Goal: Check status: Check status

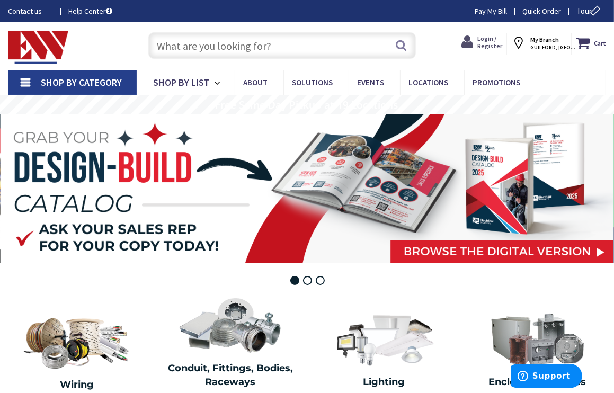
click at [487, 42] on span "Login / Register" at bounding box center [489, 41] width 25 height 15
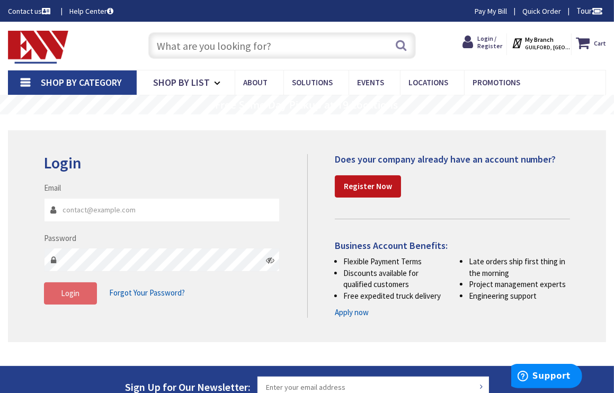
type input "kevin@jkelectric.llc"
click at [66, 297] on span "Login" at bounding box center [70, 293] width 19 height 10
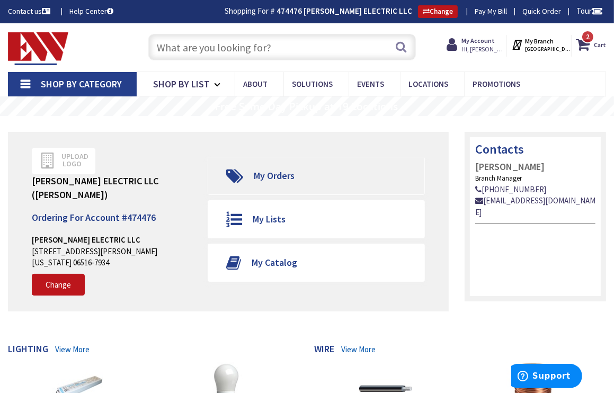
click at [272, 174] on span "My Orders" at bounding box center [274, 176] width 41 height 12
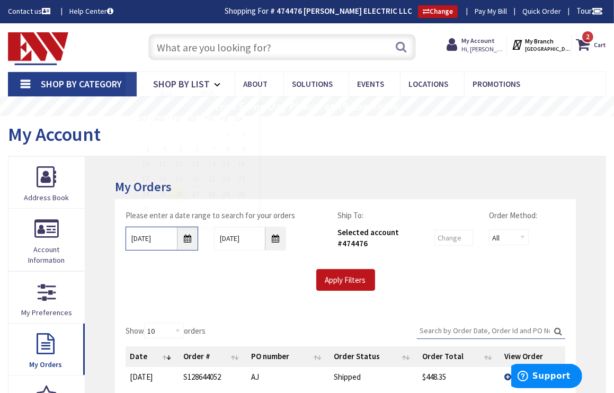
click at [165, 239] on input "8/26/2025" at bounding box center [162, 239] width 73 height 24
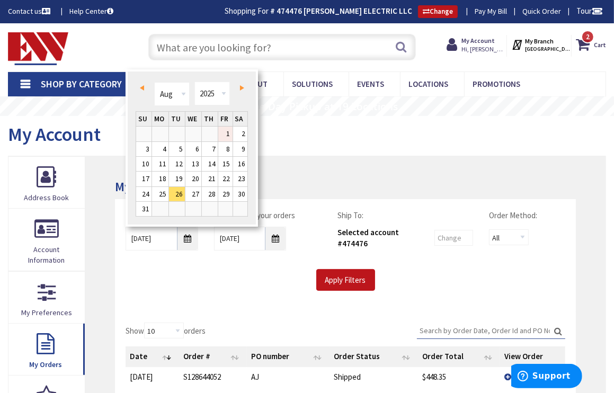
click at [224, 133] on link "1" at bounding box center [225, 134] width 14 height 14
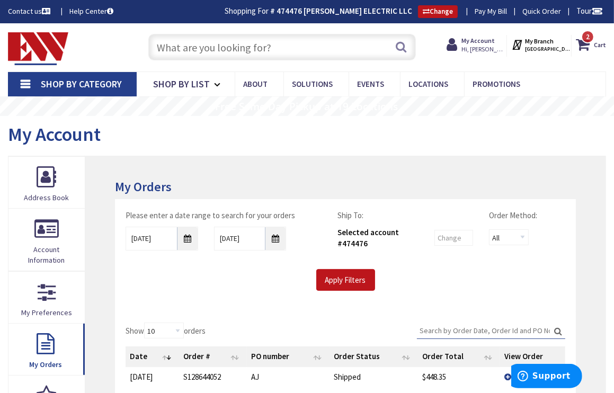
click at [168, 355] on th "Date" at bounding box center [152, 356] width 53 height 20
click at [140, 381] on td "[DATE]" at bounding box center [157, 377] width 63 height 20
click at [161, 371] on td "[DATE]" at bounding box center [157, 377] width 63 height 20
click at [161, 376] on td "9/1/2025" at bounding box center [157, 377] width 63 height 20
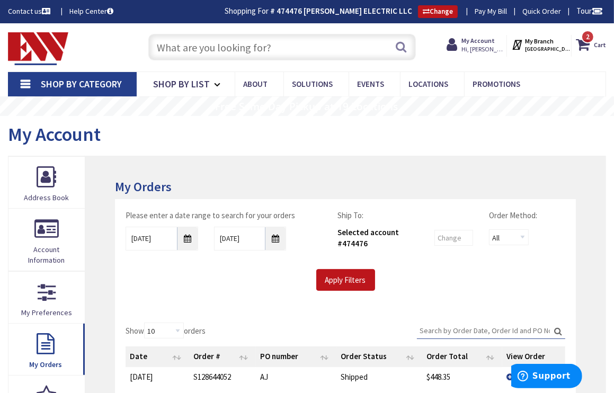
click at [161, 376] on td "9/1/2025" at bounding box center [157, 377] width 63 height 20
click at [167, 236] on input "08/01/2025" at bounding box center [162, 239] width 73 height 24
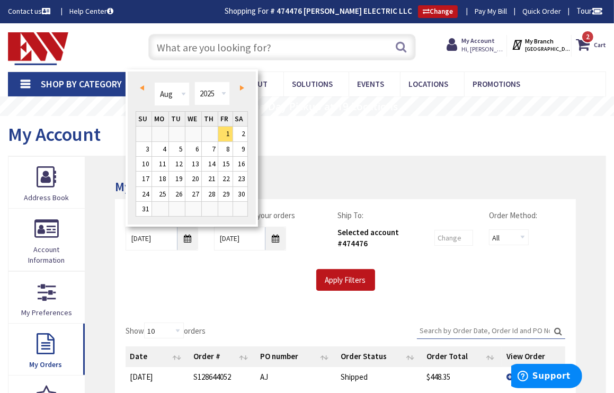
click at [143, 87] on span "Prev" at bounding box center [142, 87] width 4 height 5
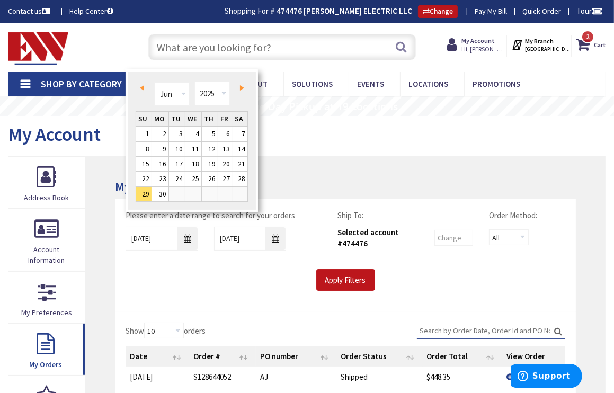
click at [238, 87] on link "Next" at bounding box center [240, 88] width 14 height 14
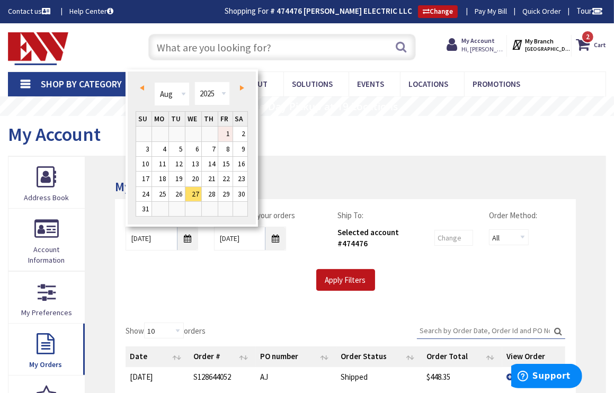
click at [224, 131] on link "1" at bounding box center [225, 134] width 14 height 14
type input "08/01/2025"
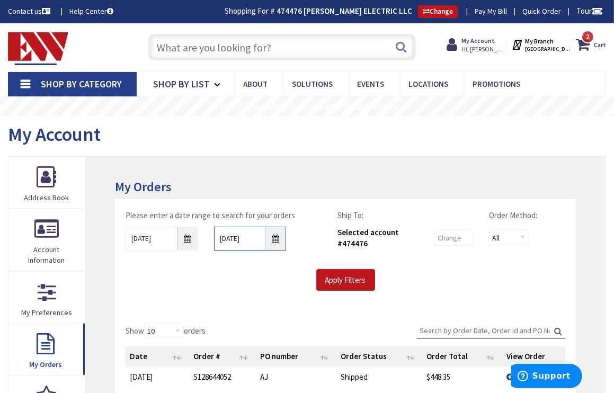
click at [247, 237] on input "9/2/2025" at bounding box center [250, 239] width 73 height 24
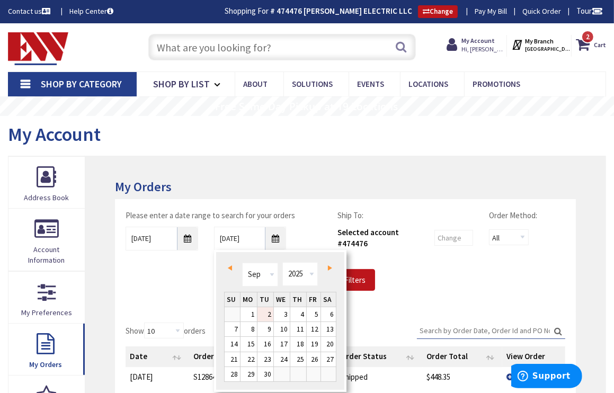
click at [228, 269] on span "Prev" at bounding box center [230, 267] width 4 height 5
click at [232, 387] on link "31" at bounding box center [232, 389] width 15 height 14
type input "08/31/2025"
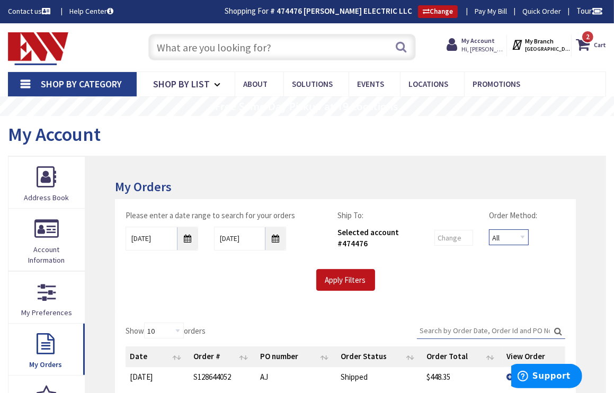
click at [518, 234] on select "All Offline Online" at bounding box center [509, 237] width 40 height 16
click at [489, 229] on select "All Offline Online" at bounding box center [509, 237] width 40 height 16
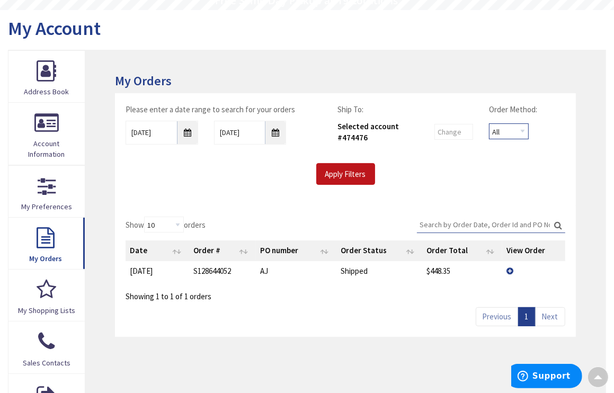
scroll to position [53, 0]
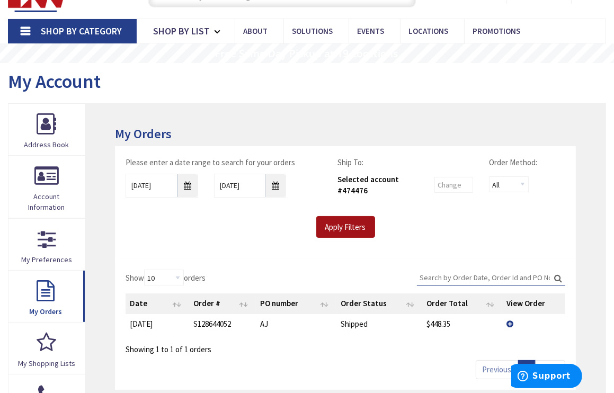
click at [346, 220] on input "Apply Filters" at bounding box center [345, 227] width 59 height 22
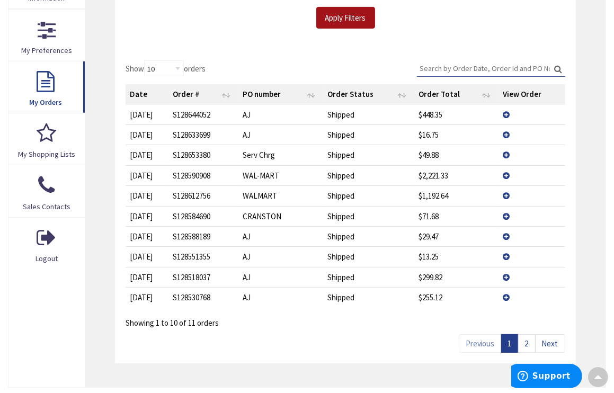
scroll to position [265, 0]
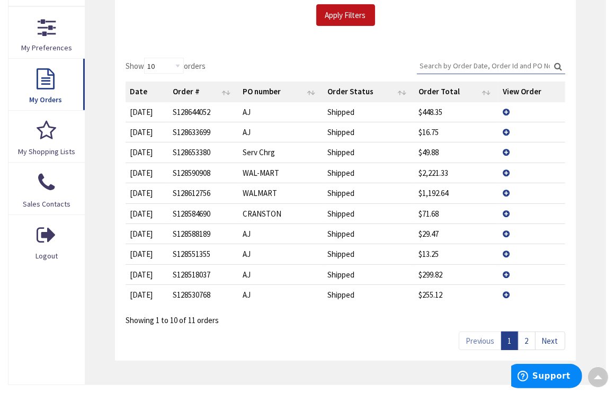
click at [527, 339] on link "2" at bounding box center [526, 341] width 17 height 19
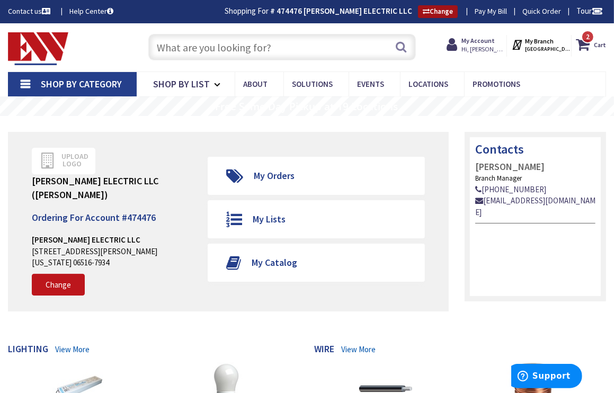
click at [446, 13] on link "Change" at bounding box center [438, 11] width 40 height 13
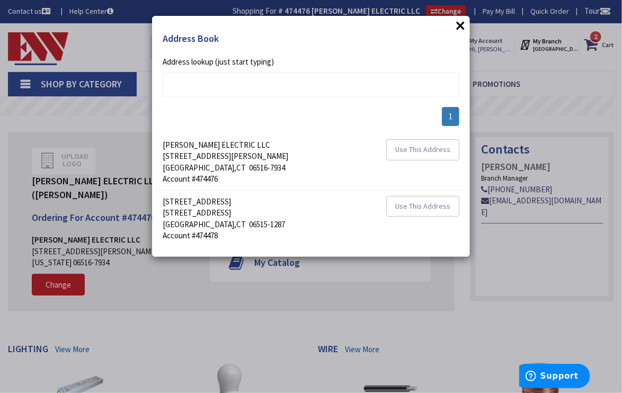
click at [460, 25] on button "×" at bounding box center [460, 25] width 16 height 16
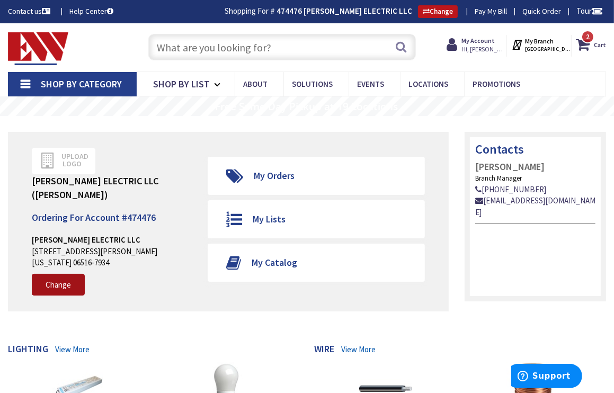
click at [57, 282] on link "Change" at bounding box center [58, 285] width 53 height 22
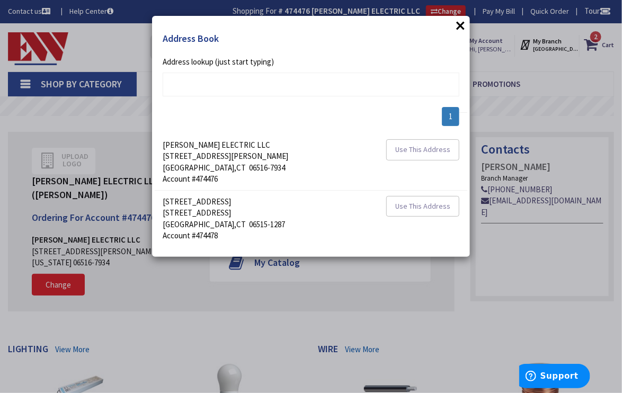
click at [57, 282] on div "× Address Book addrlookuperror Address lookup (just start typing) 1 DOHERTY ELE…" at bounding box center [311, 196] width 622 height 393
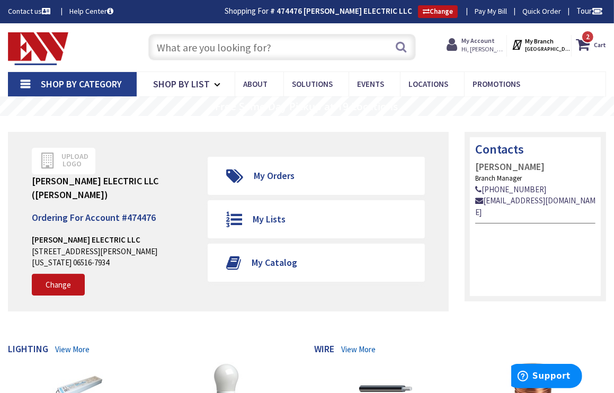
click at [480, 49] on span "Hi, [PERSON_NAME]" at bounding box center [483, 49] width 45 height 8
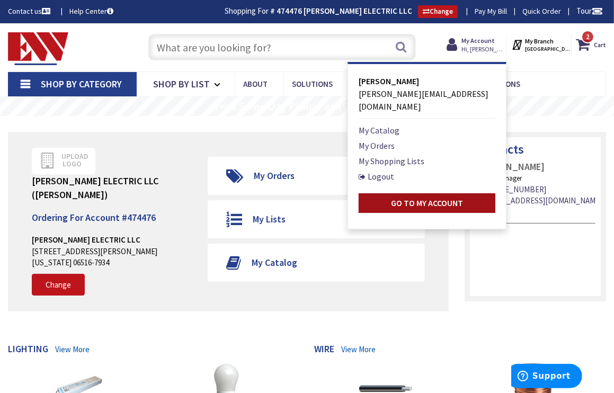
click at [412, 198] on strong "Go to My Account" at bounding box center [427, 203] width 72 height 11
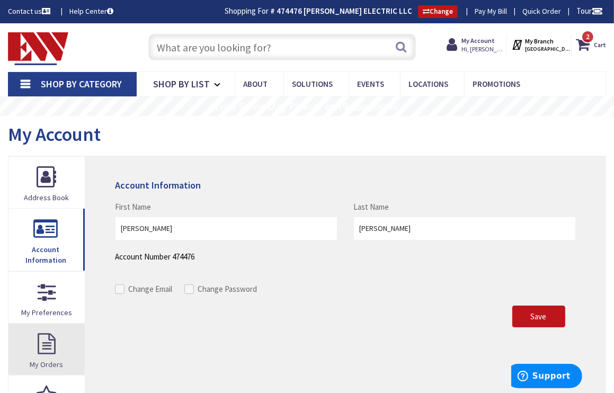
click at [48, 346] on link "My Orders" at bounding box center [46, 349] width 76 height 51
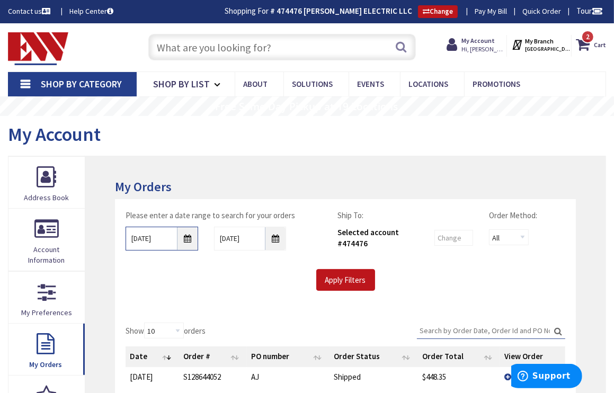
click at [189, 237] on input "[DATE]" at bounding box center [162, 239] width 73 height 24
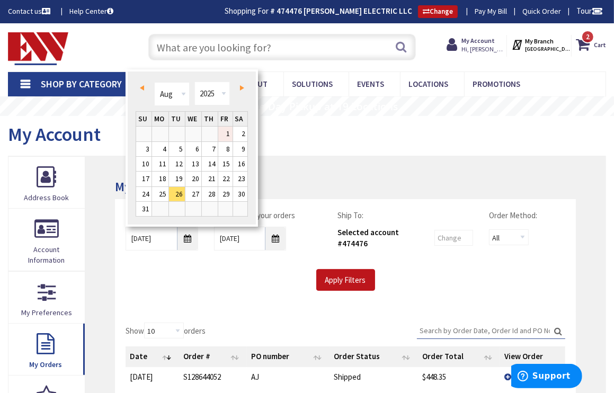
click at [227, 134] on link "1" at bounding box center [225, 134] width 14 height 14
type input "08/01/2025"
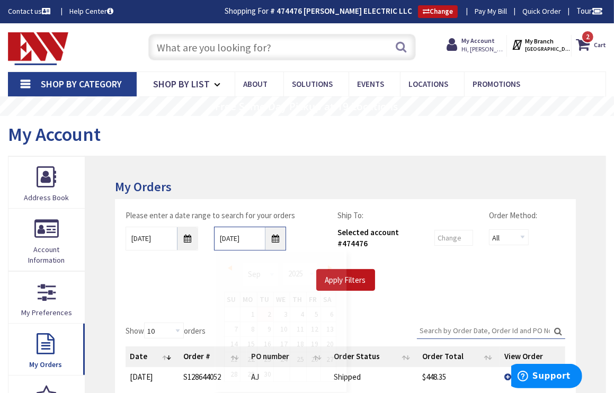
click at [248, 238] on input "9/2/2025" at bounding box center [250, 239] width 73 height 24
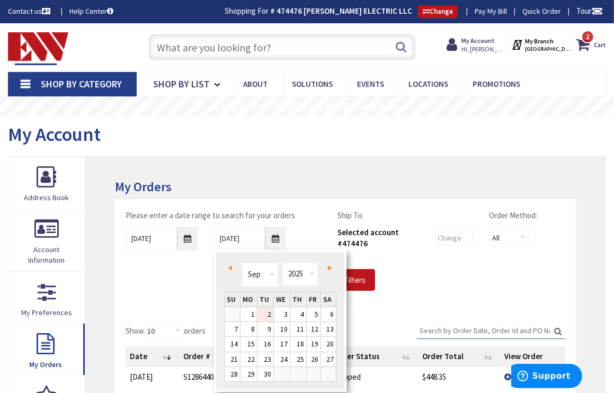
click at [229, 264] on link "Prev" at bounding box center [232, 268] width 14 height 14
click at [233, 386] on link "31" at bounding box center [232, 389] width 15 height 14
type input "08/31/2025"
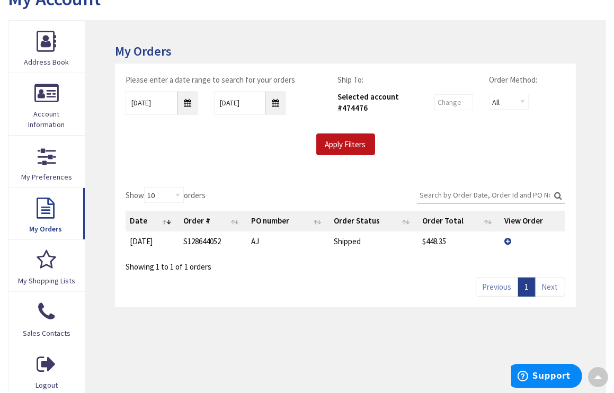
scroll to position [265, 0]
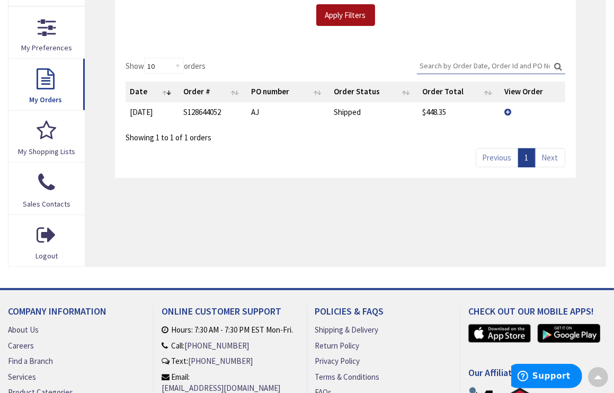
click at [350, 19] on input "Apply Filters" at bounding box center [345, 15] width 59 height 22
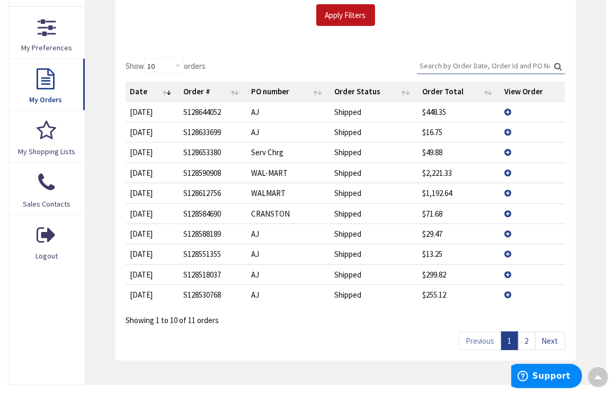
click at [527, 340] on link "2" at bounding box center [526, 341] width 17 height 19
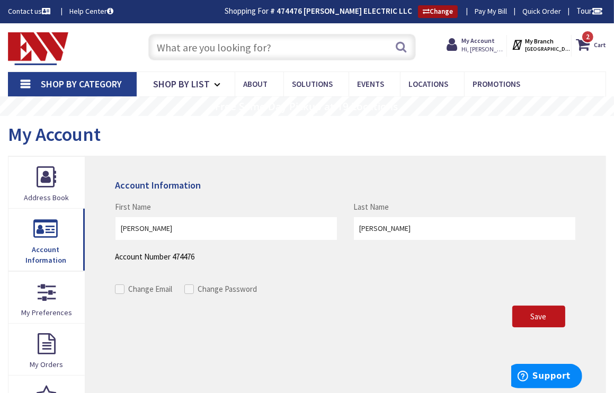
click at [423, 13] on icon at bounding box center [426, 11] width 7 height 7
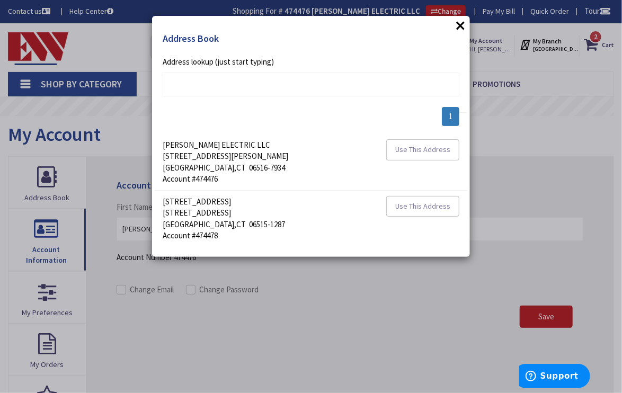
click at [458, 26] on button "×" at bounding box center [460, 25] width 16 height 16
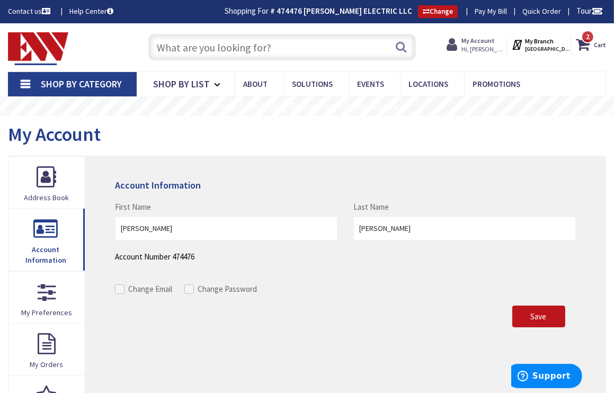
click at [488, 39] on strong "My Account" at bounding box center [477, 41] width 33 height 8
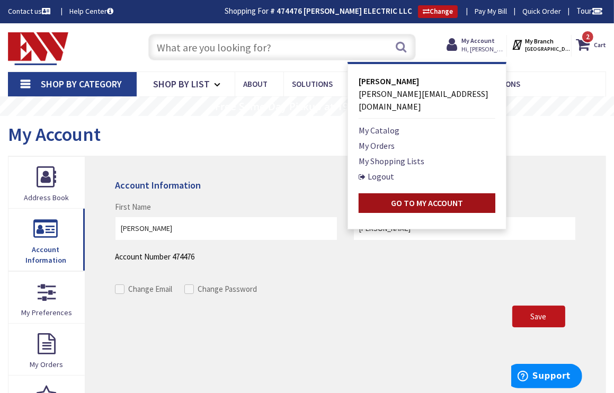
click at [417, 198] on strong "Go to My Account" at bounding box center [427, 203] width 72 height 11
